Goal: Information Seeking & Learning: Learn about a topic

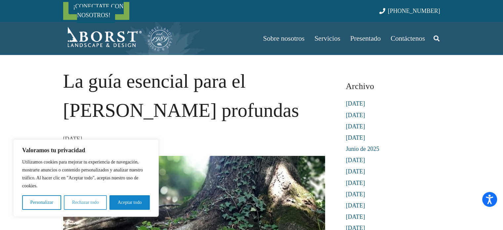
click at [90, 199] on button "Rechazar todo" at bounding box center [85, 202] width 43 height 15
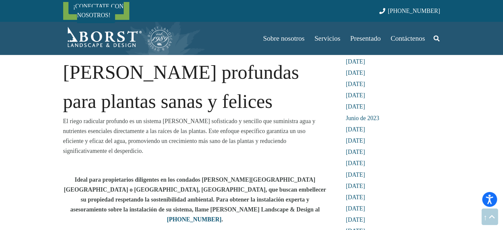
scroll to position [298, 0]
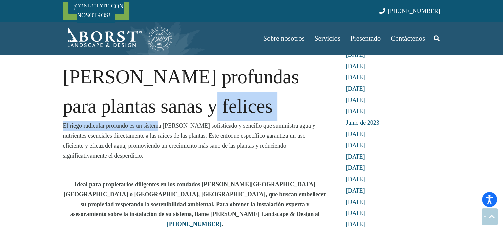
drag, startPoint x: 163, startPoint y: 102, endPoint x: 157, endPoint y: 125, distance: 23.9
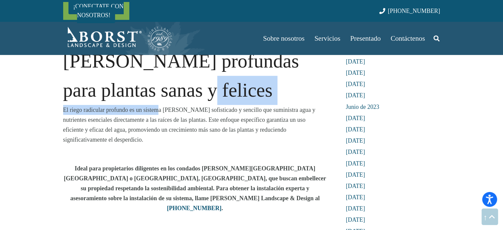
scroll to position [331, 0]
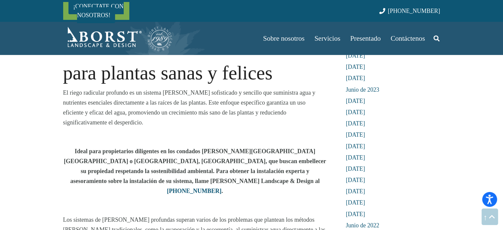
click at [138, 104] on font "El riego radicular profundo es un sistema [PERSON_NAME] sofisticado y sencillo …" at bounding box center [189, 107] width 252 height 36
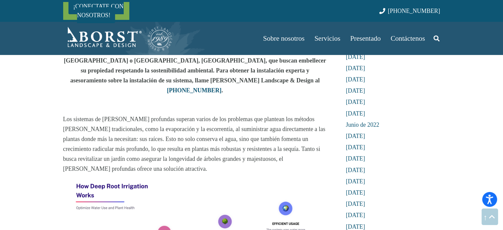
scroll to position [532, 0]
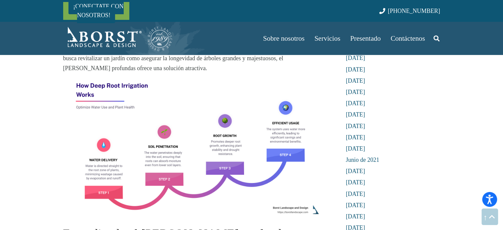
click at [161, 160] on img at bounding box center [195, 147] width 264 height 149
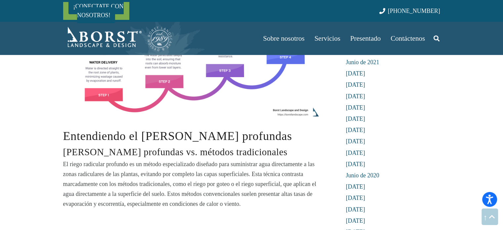
scroll to position [631, 0]
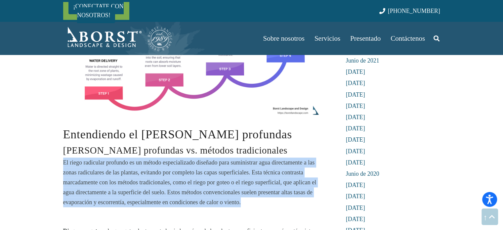
drag, startPoint x: 61, startPoint y: 141, endPoint x: 277, endPoint y: 180, distance: 218.9
copy font "El riego radicular profundo es un método especializado diseñado para suministra…"
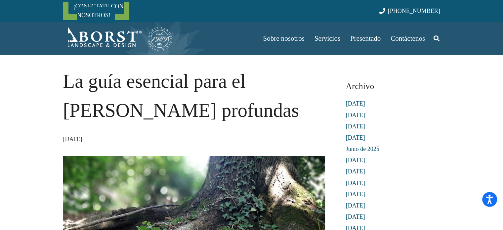
scroll to position [0, 0]
drag, startPoint x: 186, startPoint y: 109, endPoint x: 76, endPoint y: 73, distance: 115.4
click at [73, 72] on font "La guía esencial para el [PERSON_NAME] profundas" at bounding box center [181, 95] width 236 height 51
click at [194, 92] on h1 "La guía esencial para el [PERSON_NAME] profundas" at bounding box center [195, 96] width 264 height 58
drag, startPoint x: 198, startPoint y: 112, endPoint x: 22, endPoint y: 76, distance: 179.9
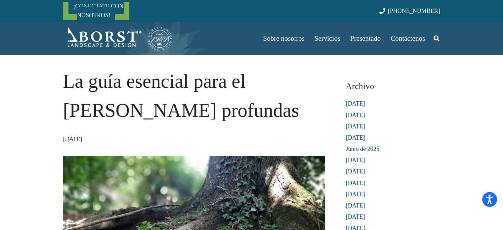
copy font "La guía esencial para el [PERSON_NAME] profundas"
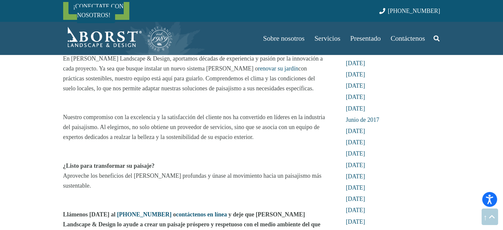
scroll to position [2415, 0]
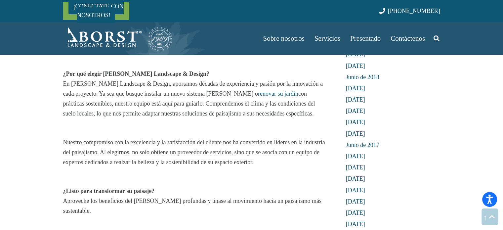
drag, startPoint x: 230, startPoint y: 178, endPoint x: 296, endPoint y: 177, distance: 66.5
copy font "[PERSON_NAME] Landscape & Design"
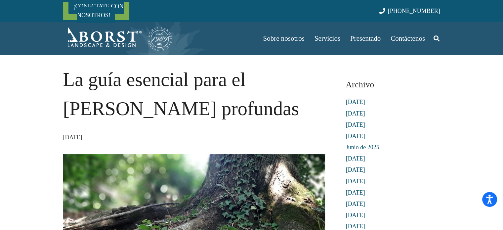
scroll to position [0, 0]
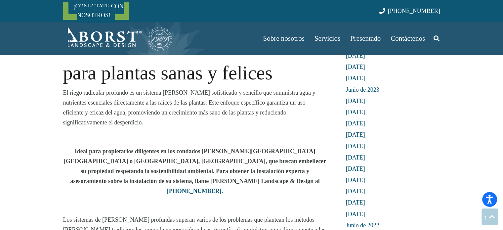
click at [162, 79] on font "[PERSON_NAME] profundas para plantas sanas y felices" at bounding box center [181, 58] width 236 height 51
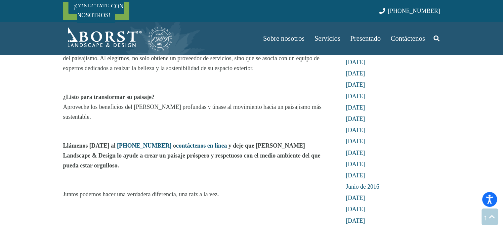
scroll to position [2481, 0]
